Goal: Transaction & Acquisition: Purchase product/service

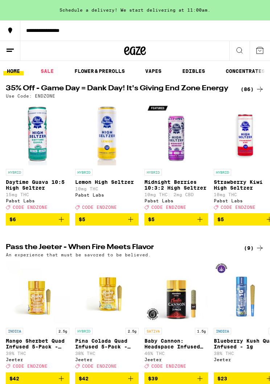
click at [238, 51] on icon at bounding box center [239, 50] width 9 height 9
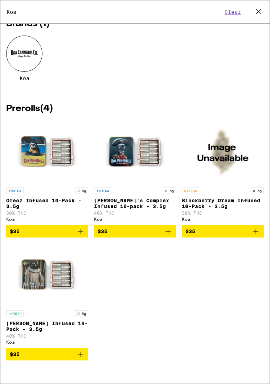
scroll to position [37, 0]
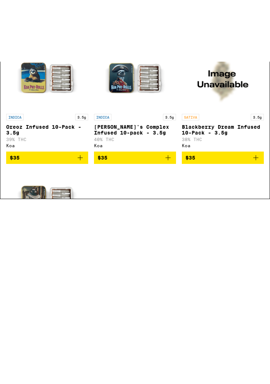
type input "Koa"
click at [82, 338] on icon "Add to bag" at bounding box center [80, 342] width 9 height 9
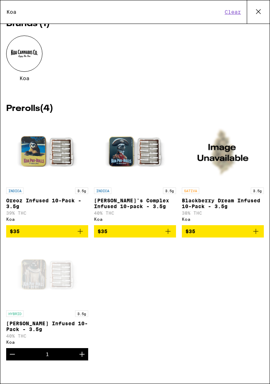
click at [171, 227] on icon "Add to bag" at bounding box center [168, 231] width 9 height 9
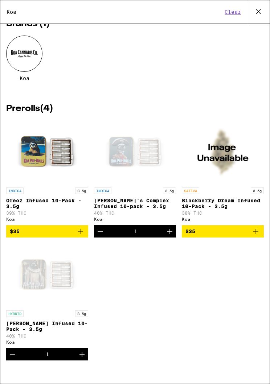
click at [256, 229] on icon "Add to bag" at bounding box center [255, 231] width 5 height 5
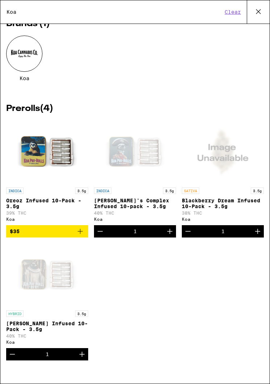
click at [84, 227] on icon "Add to bag" at bounding box center [80, 231] width 9 height 9
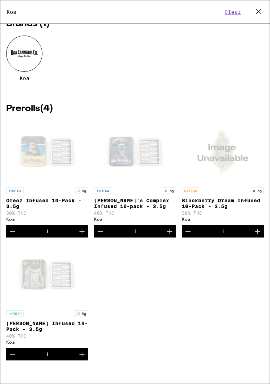
click at [254, 11] on icon at bounding box center [258, 11] width 11 height 11
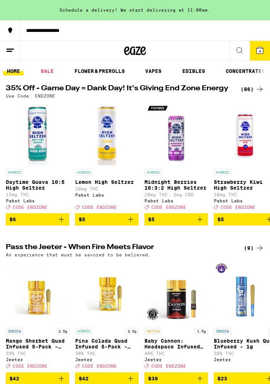
click at [257, 46] on icon at bounding box center [259, 50] width 9 height 9
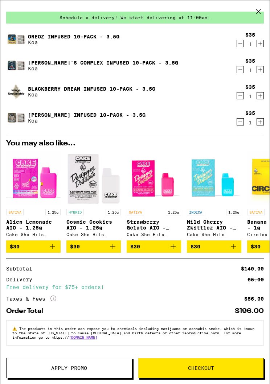
click at [56, 242] on icon "Add to bag" at bounding box center [52, 246] width 9 height 9
